Goal: Check status: Check status

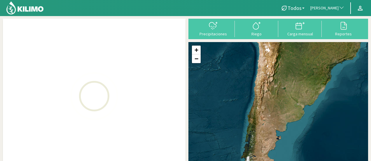
click at [329, 6] on span "[PERSON_NAME]" at bounding box center [324, 8] width 28 height 6
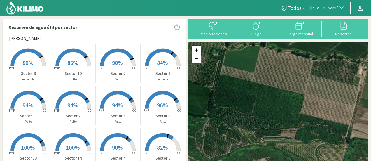
click at [329, 6] on span "[PERSON_NAME]" at bounding box center [324, 8] width 28 height 6
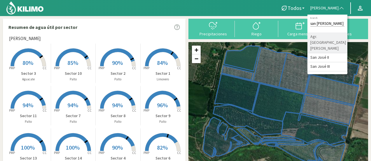
type input "san [PERSON_NAME]"
click at [319, 35] on li "Agr. [GEOGRAPHIC_DATA][PERSON_NAME]" at bounding box center [327, 42] width 40 height 21
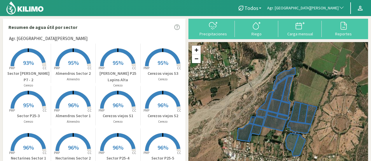
click at [117, 63] on span "95%" at bounding box center [118, 62] width 11 height 7
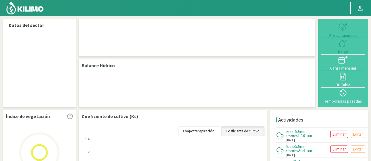
select select "18: Object"
select select "2: Object"
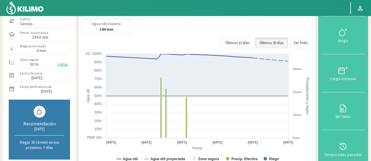
scroll to position [43, 0]
click at [27, 7] on img at bounding box center [25, 8] width 38 height 14
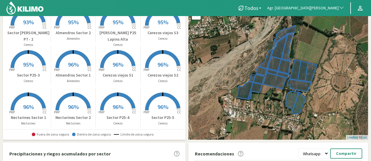
click at [38, 21] on rect at bounding box center [28, 26] width 47 height 47
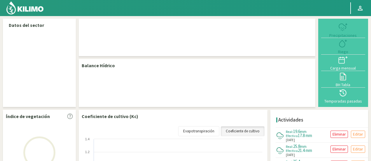
select select "18: Object"
select select "14: Object"
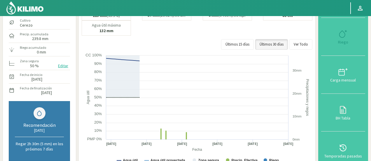
scroll to position [59, 0]
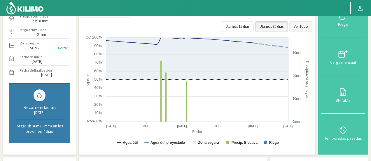
click at [298, 28] on button "Ver Todo" at bounding box center [300, 26] width 23 height 10
